Goal: Find specific page/section: Locate a particular part of the current website

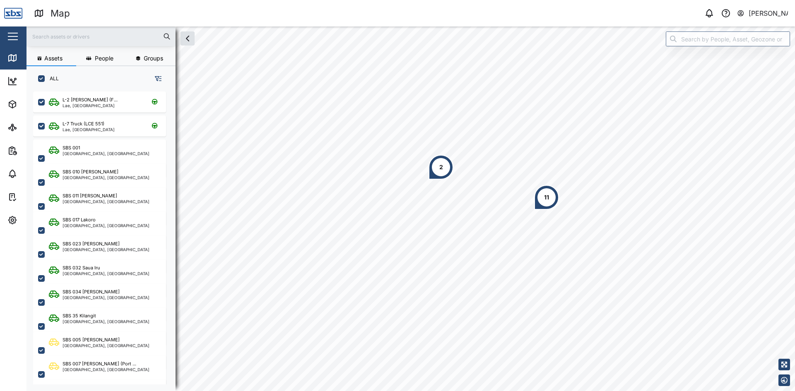
scroll to position [290, 130]
click at [60, 36] on input "text" at bounding box center [100, 36] width 139 height 12
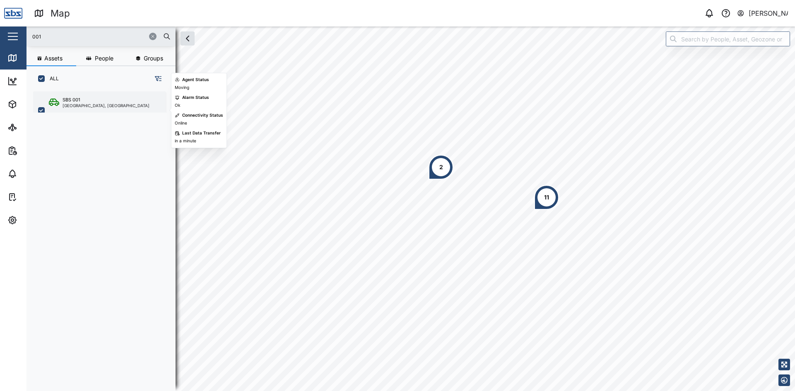
type input "001"
click at [90, 97] on div "SBS 001" at bounding box center [105, 99] width 87 height 7
